Goal: Transaction & Acquisition: Purchase product/service

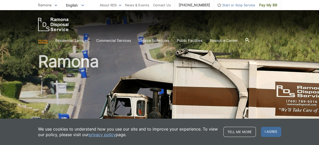
click at [272, 132] on span "I agree" at bounding box center [271, 132] width 20 height 10
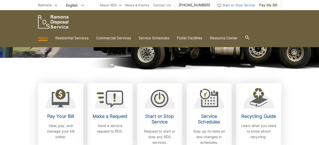
scroll to position [110, 0]
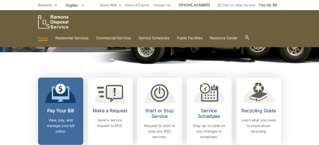
click at [64, 120] on p "View, pay, and manage your bill online." at bounding box center [61, 126] width 38 height 17
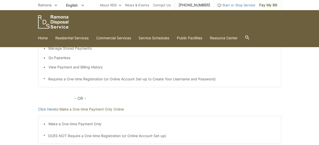
scroll to position [127, 0]
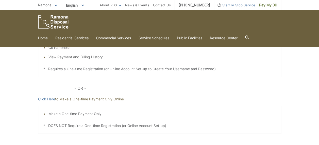
click at [98, 101] on p "Click Here to Make a One-time Payment Only Online" at bounding box center [159, 100] width 243 height 6
click at [46, 99] on link "Click Here" at bounding box center [46, 100] width 17 height 6
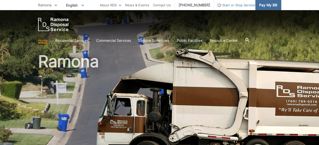
click at [272, 5] on span "Pay My Bill" at bounding box center [268, 5] width 18 height 6
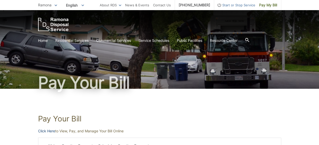
click at [54, 132] on link "Click Here" at bounding box center [46, 132] width 17 height 6
